Goal: Obtain resource: Download file/media

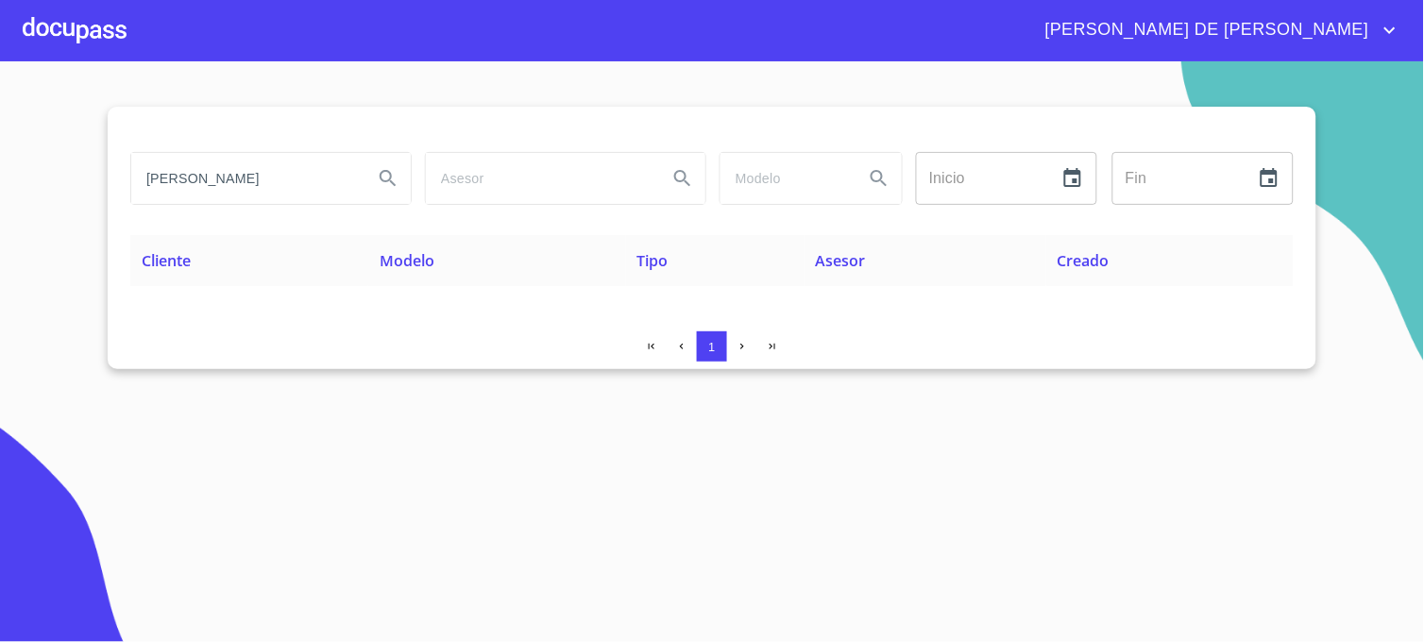
drag, startPoint x: 996, startPoint y: 66, endPoint x: 784, endPoint y: 153, distance: 229.5
click at [996, 66] on section "[PERSON_NAME] Inicio ​ Fin ​ Cliente Modelo Tipo Asesor Creado 1" at bounding box center [712, 351] width 1424 height 581
drag, startPoint x: 333, startPoint y: 185, endPoint x: 76, endPoint y: 193, distance: 256.9
click at [76, 193] on section "[PERSON_NAME] Inicio ​ Fin ​ Cliente Modelo Tipo Asesor Creado 1" at bounding box center [712, 351] width 1424 height 581
type input "[PERSON_NAME]"
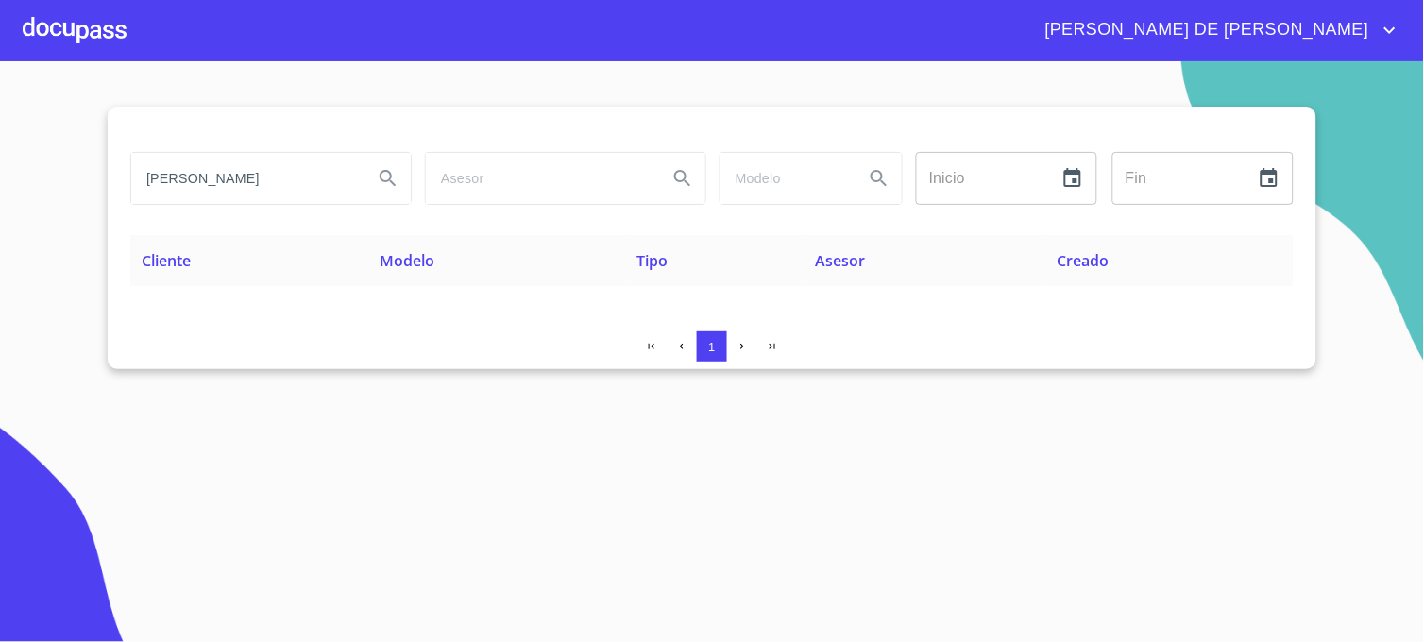
click at [393, 183] on icon "Search" at bounding box center [388, 178] width 16 height 16
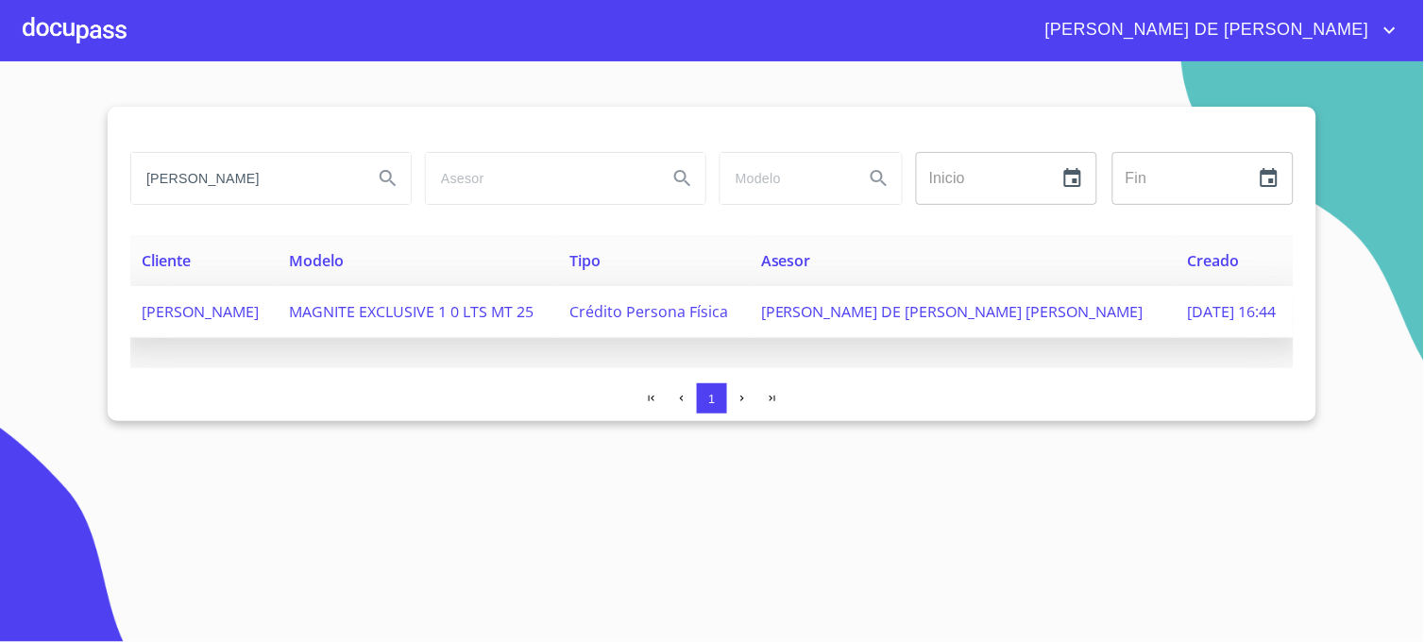
click at [969, 324] on td "[PERSON_NAME] DE [PERSON_NAME] [PERSON_NAME]" at bounding box center [963, 312] width 427 height 52
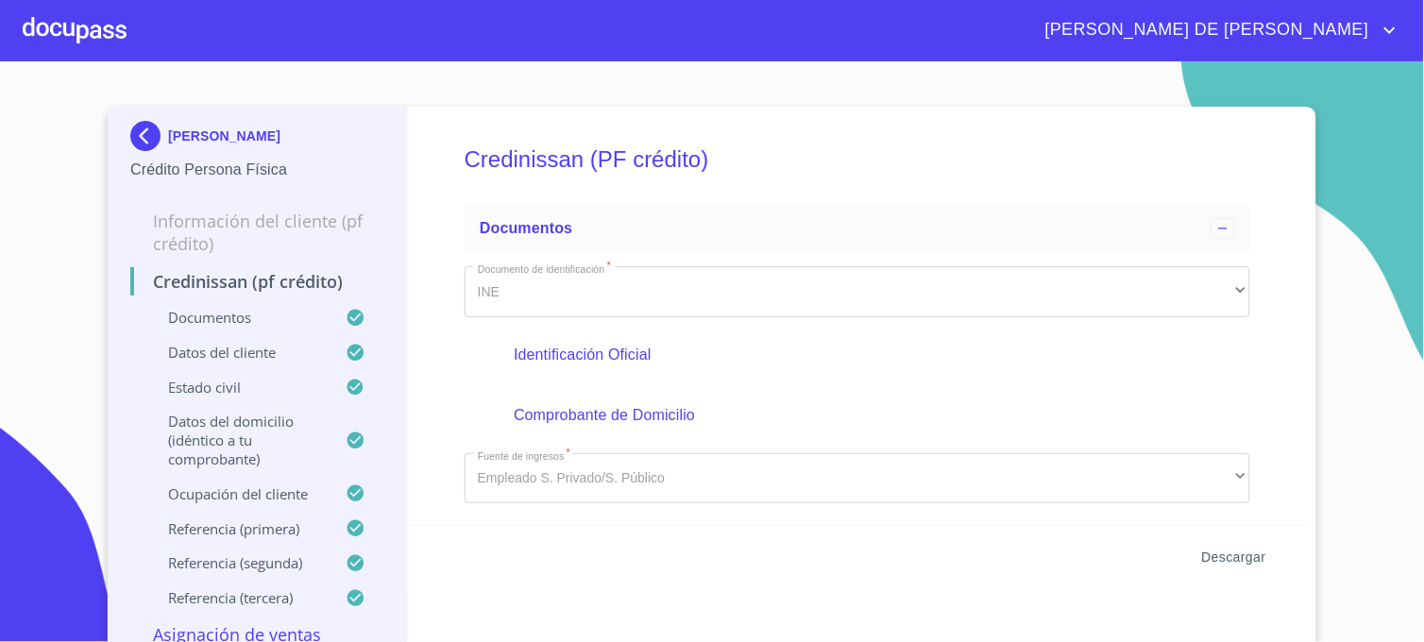
click at [1223, 552] on span "Descargar" at bounding box center [1234, 558] width 64 height 24
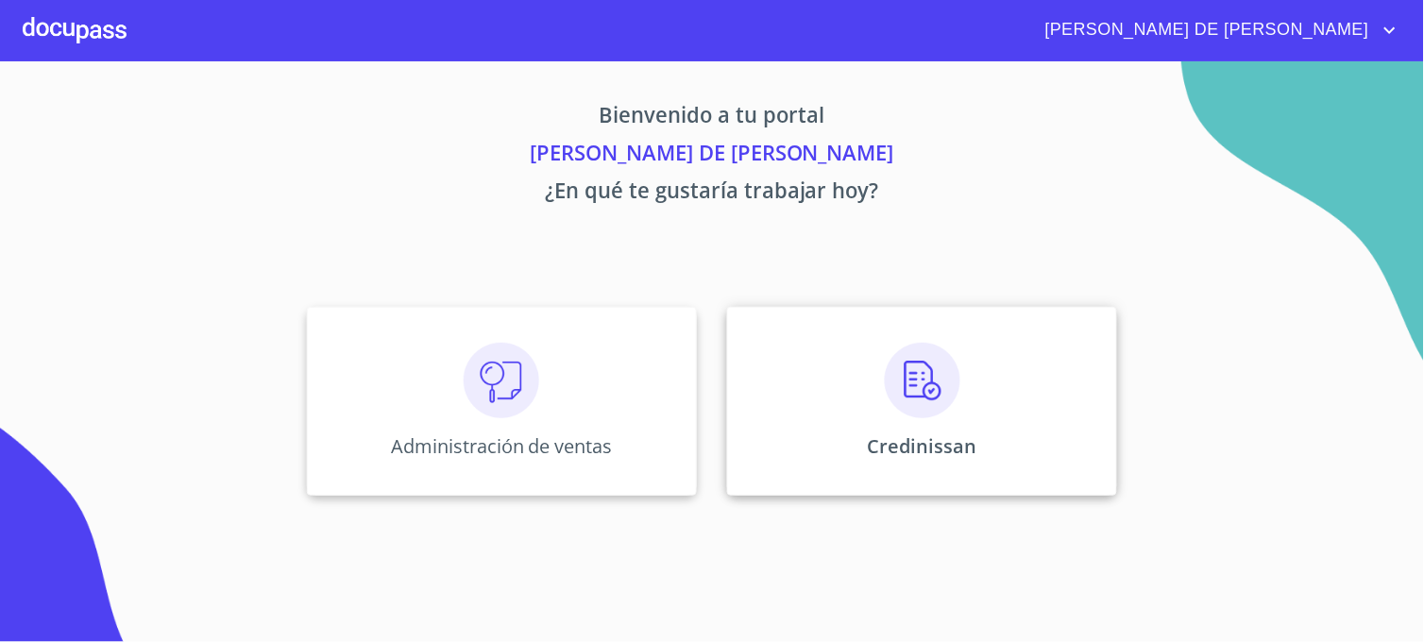
click at [793, 423] on div "Credinissan" at bounding box center [922, 401] width 390 height 189
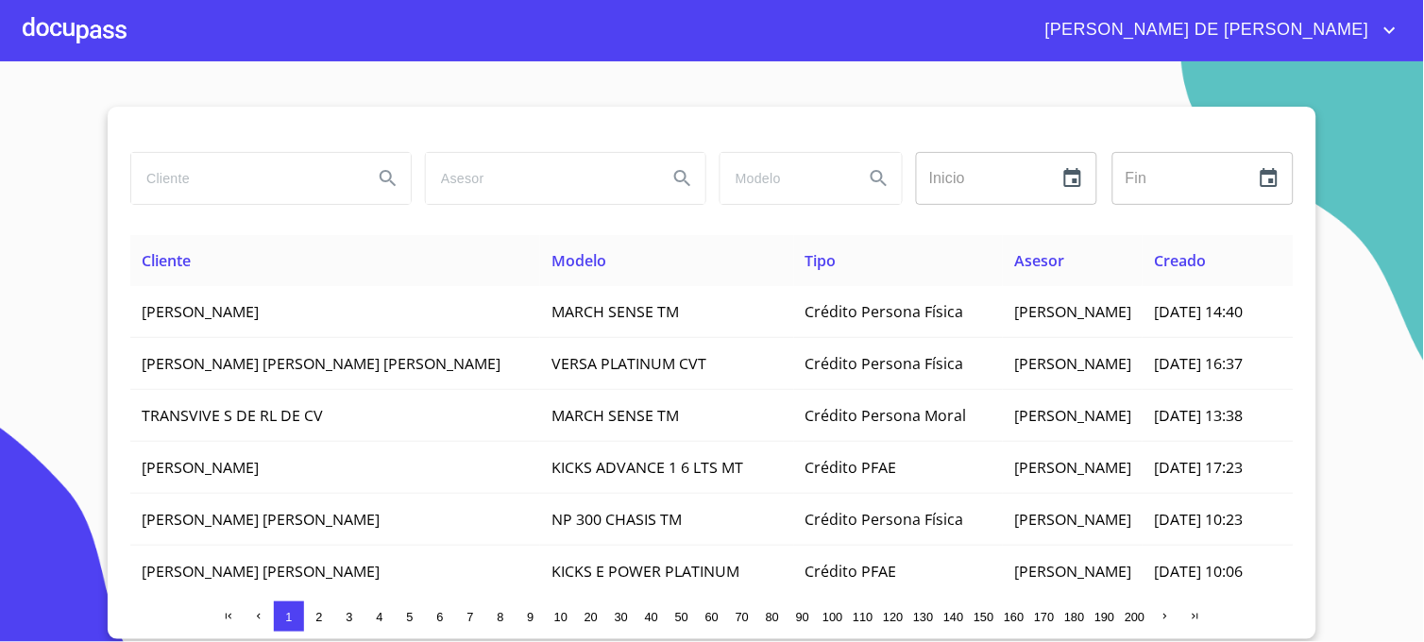
click at [240, 185] on input "search" at bounding box center [244, 178] width 227 height 51
type input "GUTIERREZ HERNANDEZ"
click at [381, 183] on icon "Search" at bounding box center [388, 178] width 23 height 23
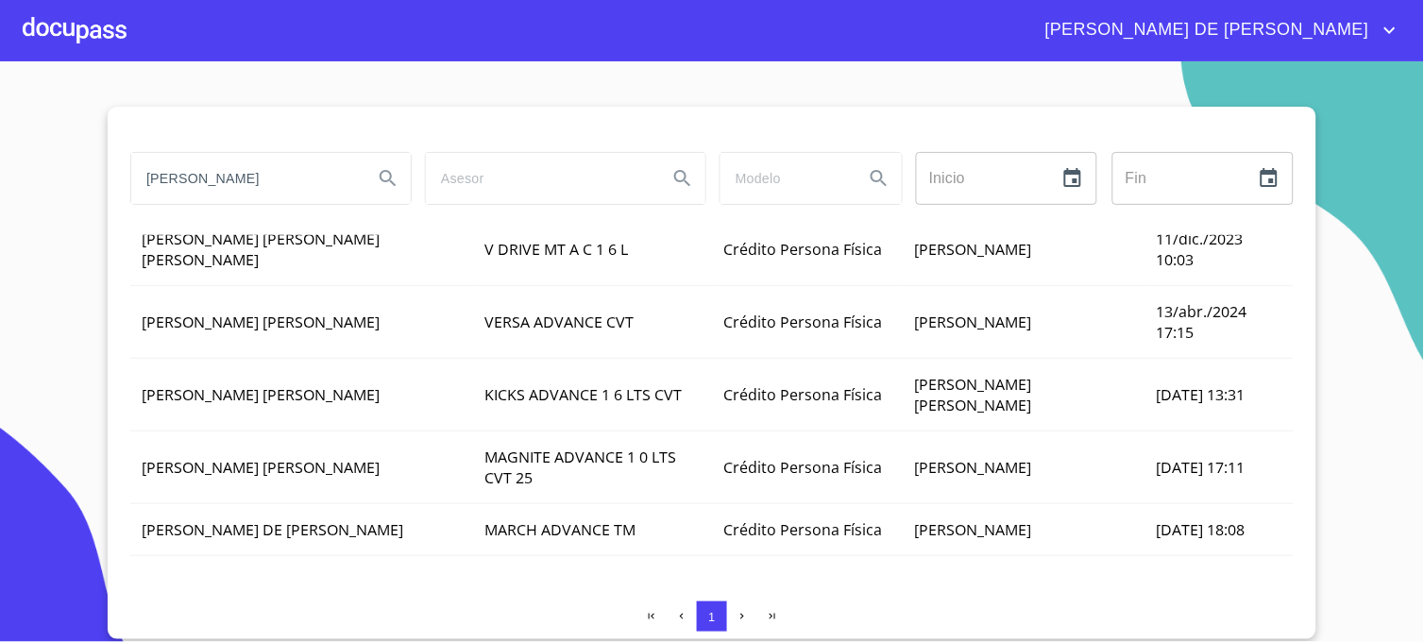
scroll to position [227, 0]
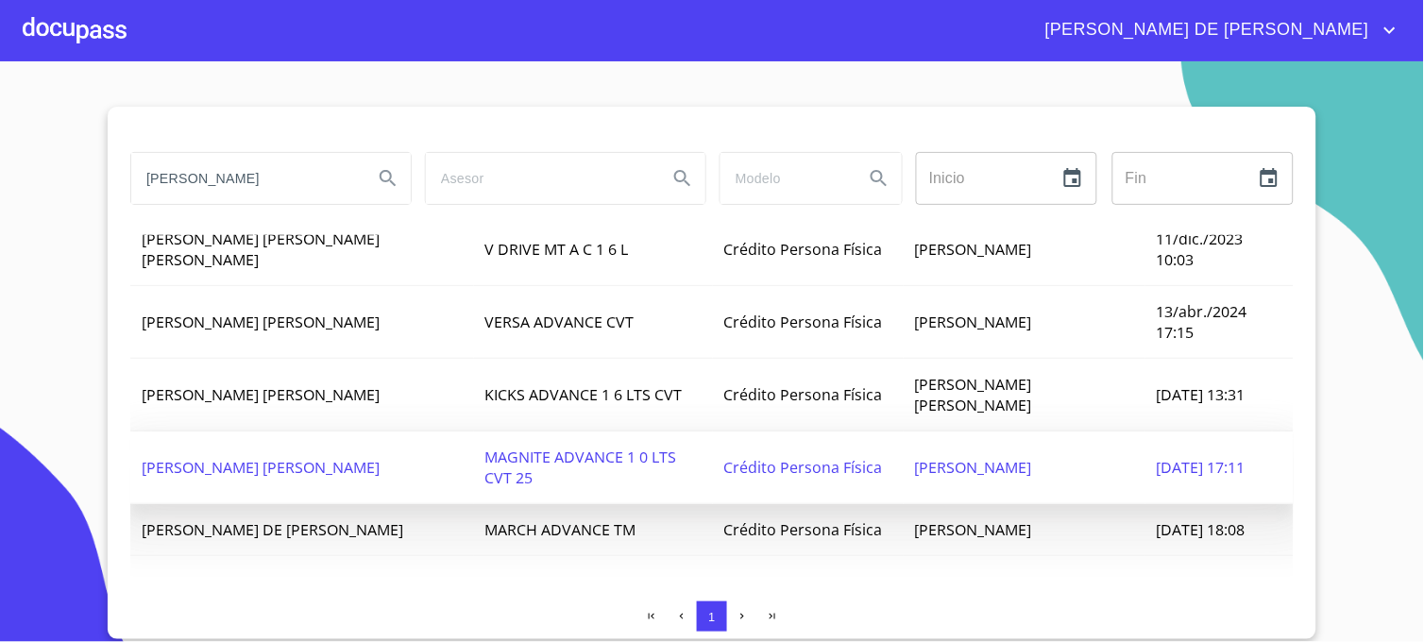
click at [372, 440] on td "SANDRA PATRICIA GUTIERREZ HERNANDEZ" at bounding box center [302, 468] width 344 height 73
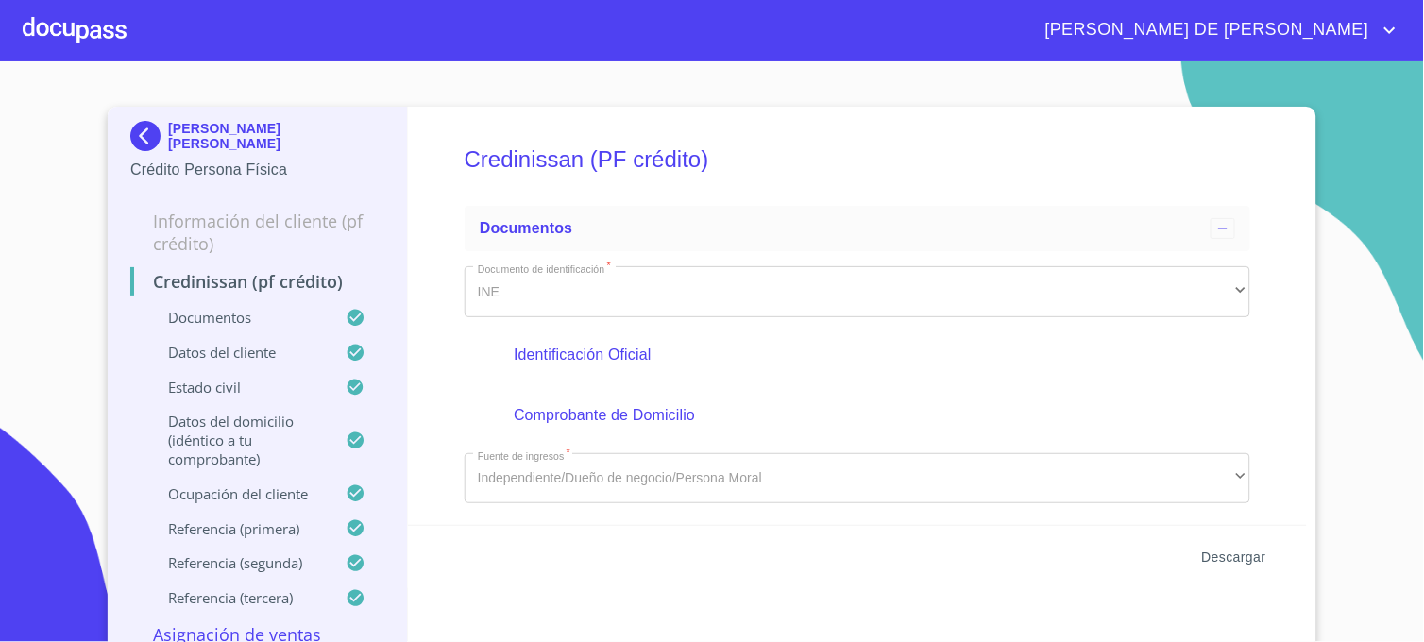
click at [1229, 563] on span "Descargar" at bounding box center [1234, 558] width 64 height 24
